Goal: Check status: Check status

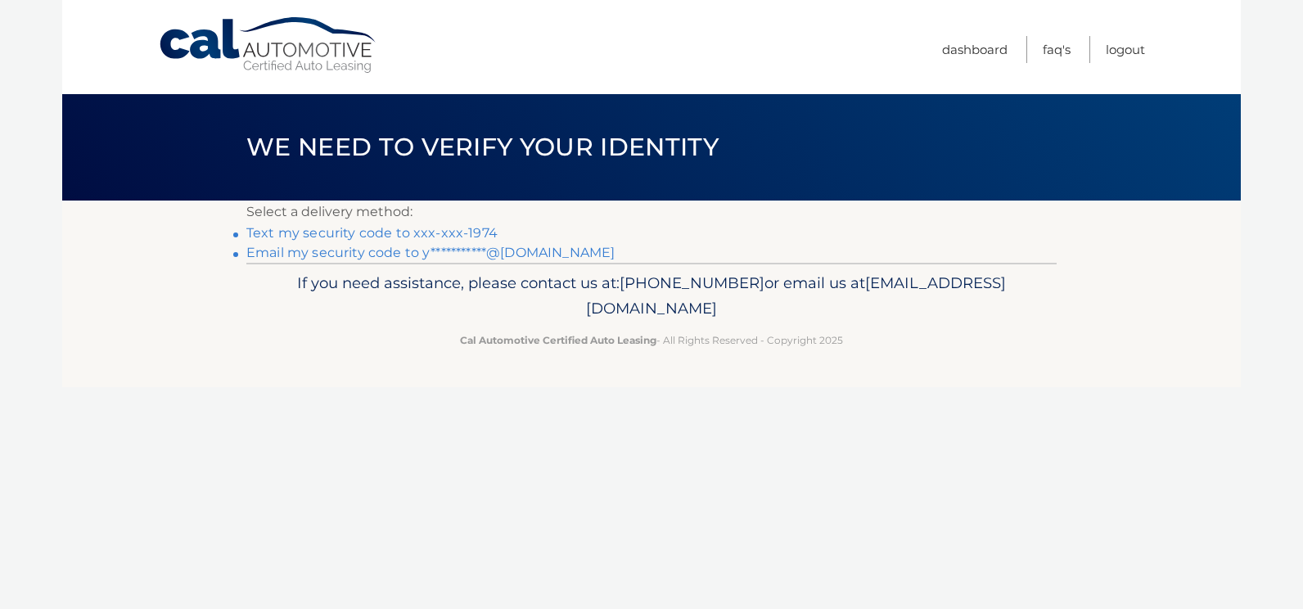
click at [407, 232] on link "Text my security code to xxx-xxx-1974" at bounding box center [371, 233] width 251 height 16
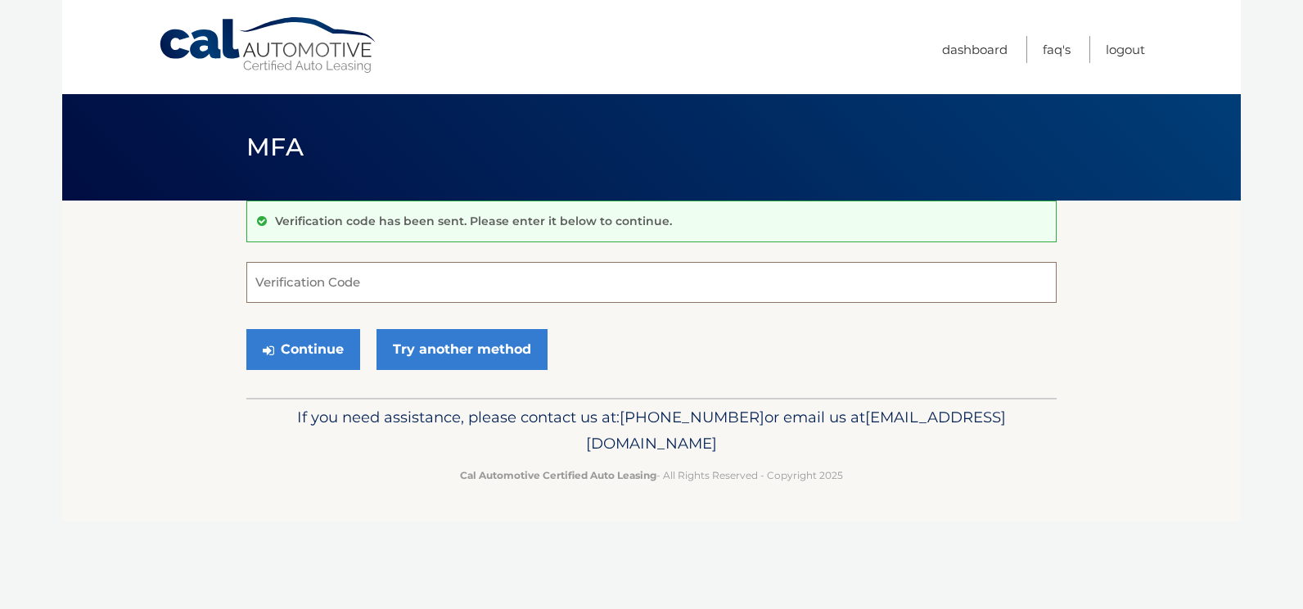
click at [401, 277] on input "Verification Code" at bounding box center [651, 282] width 810 height 41
type input "504377"
click at [246, 329] on button "Continue" at bounding box center [303, 349] width 114 height 41
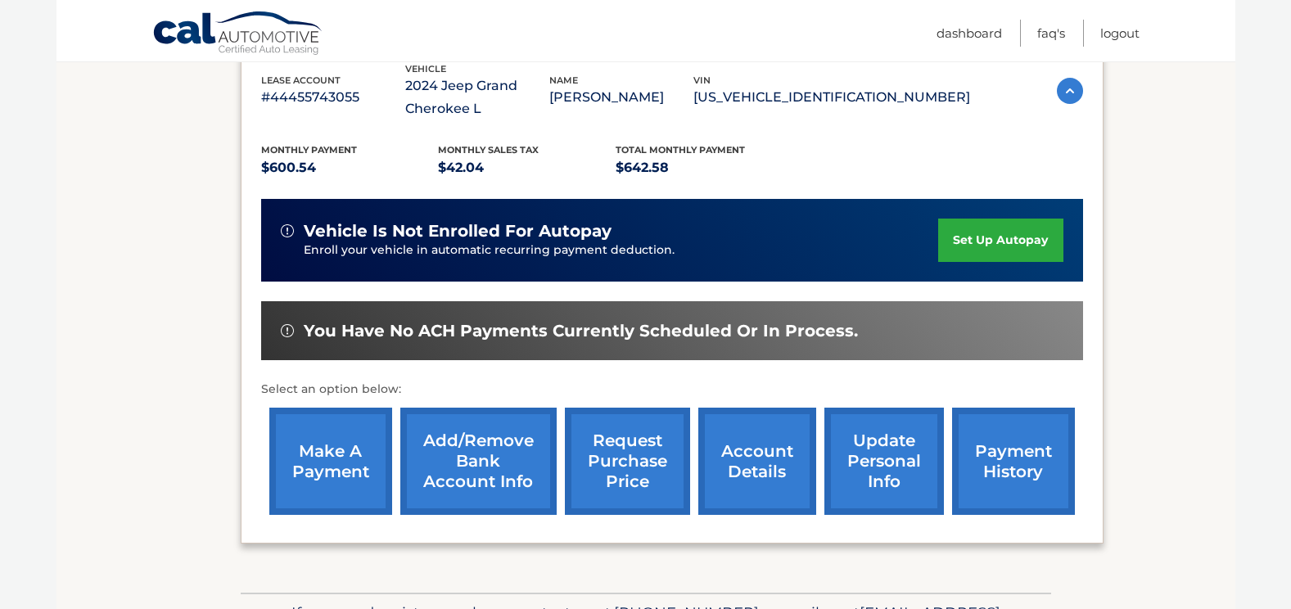
scroll to position [327, 0]
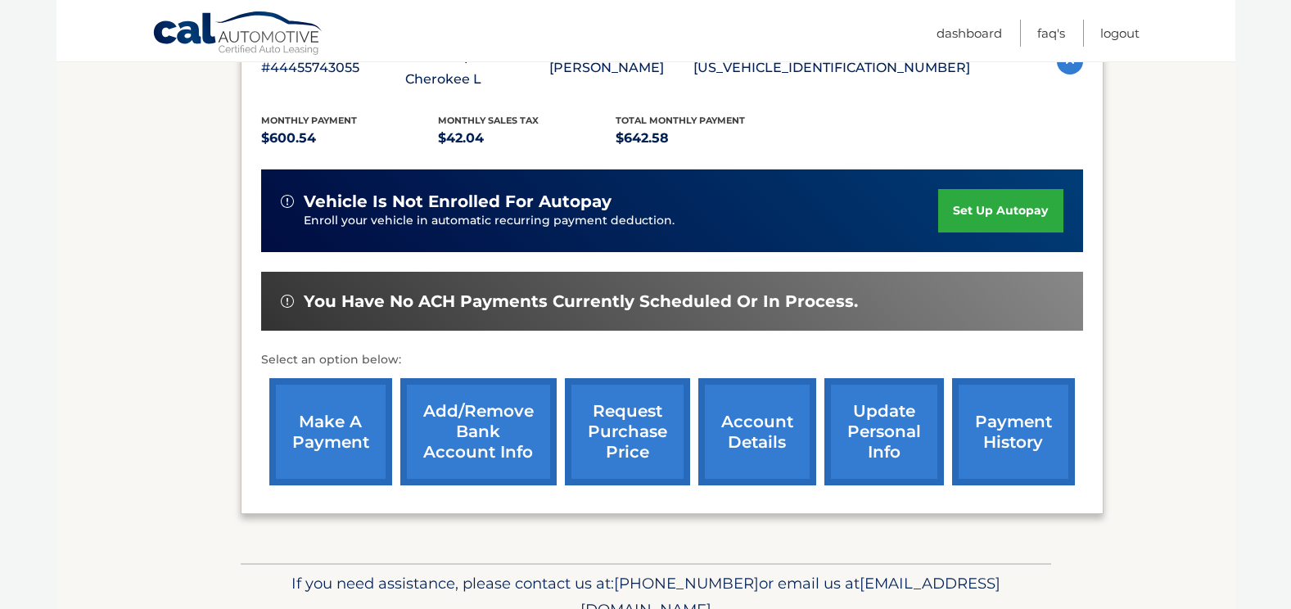
click at [990, 435] on link "payment history" at bounding box center [1013, 431] width 123 height 107
